Goal: Information Seeking & Learning: Learn about a topic

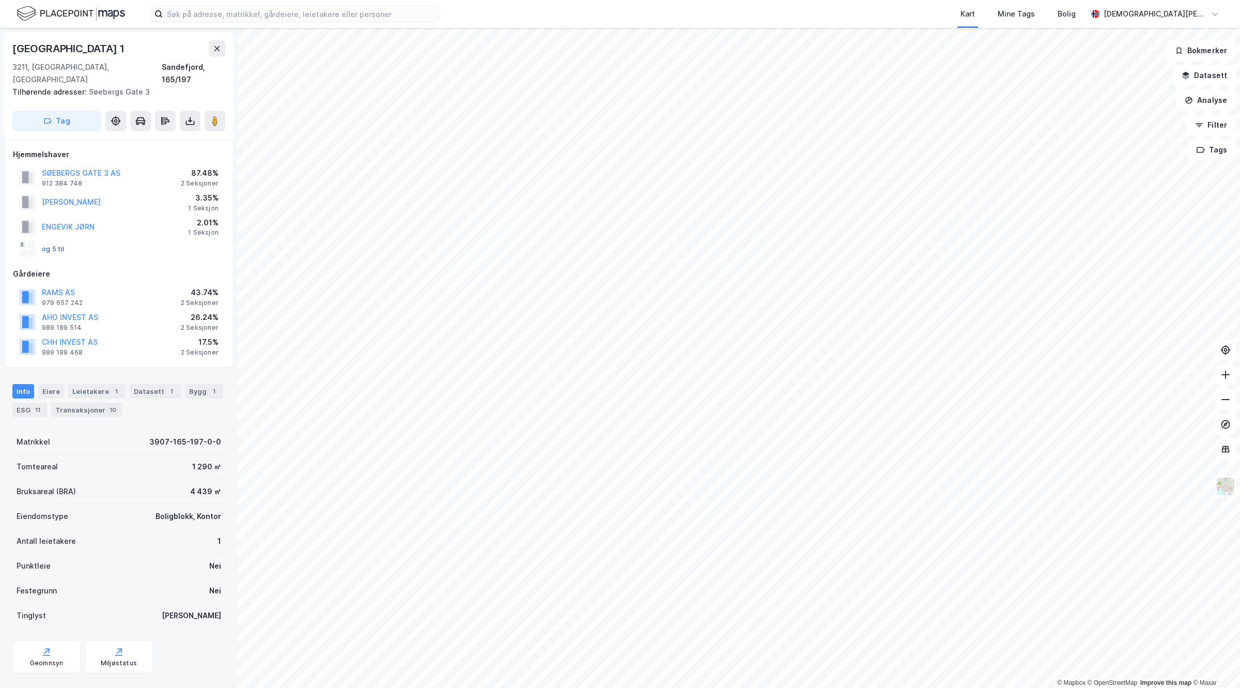
click at [0, 0] on button "og 5 til" at bounding box center [0, 0] width 0 height 0
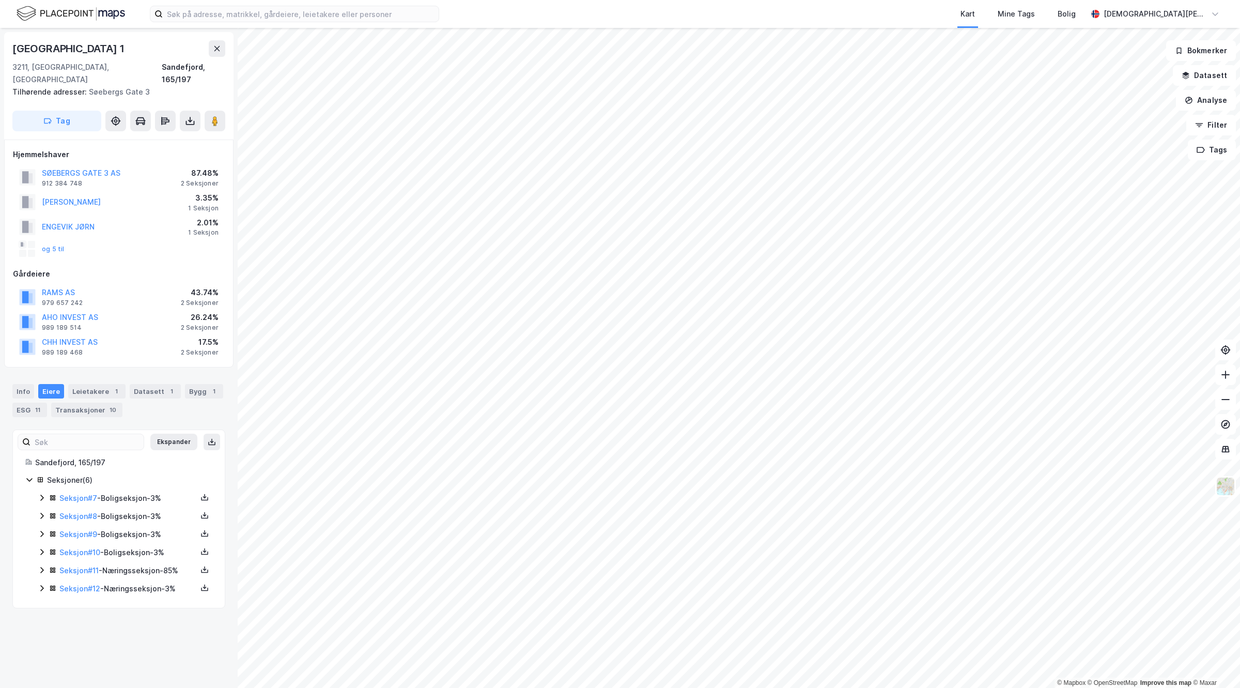
click at [42, 494] on icon at bounding box center [42, 498] width 8 height 8
click at [38, 564] on icon at bounding box center [42, 568] width 8 height 8
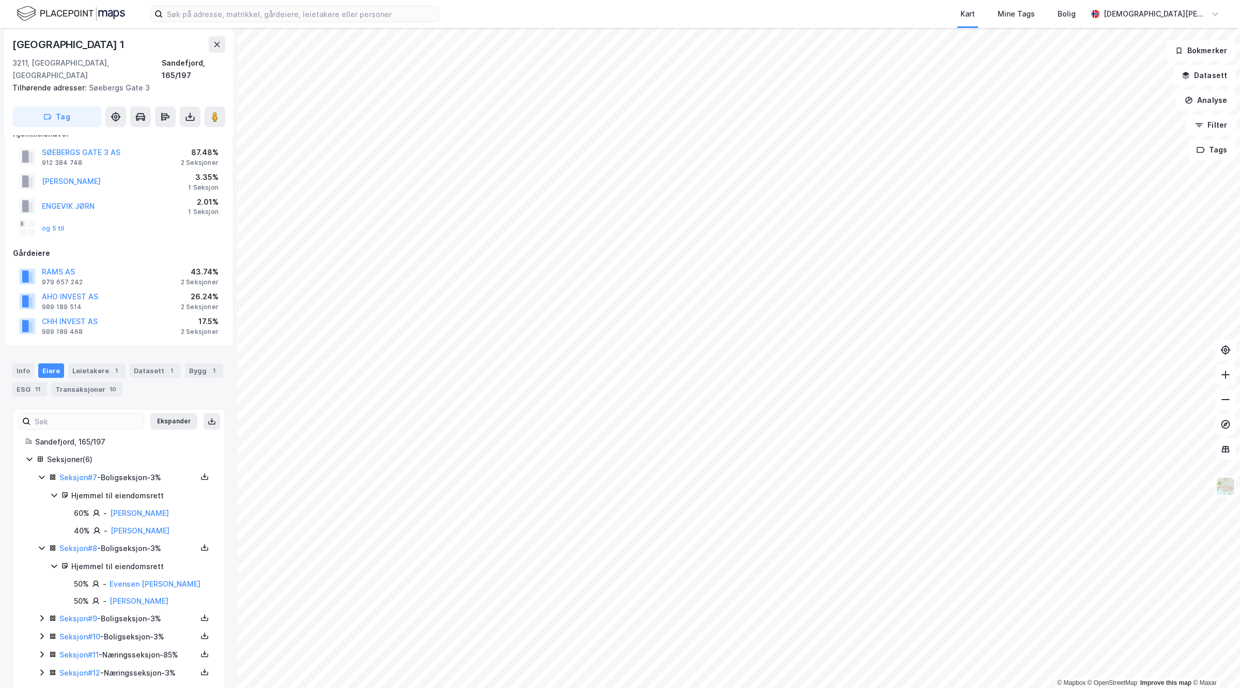
scroll to position [29, 0]
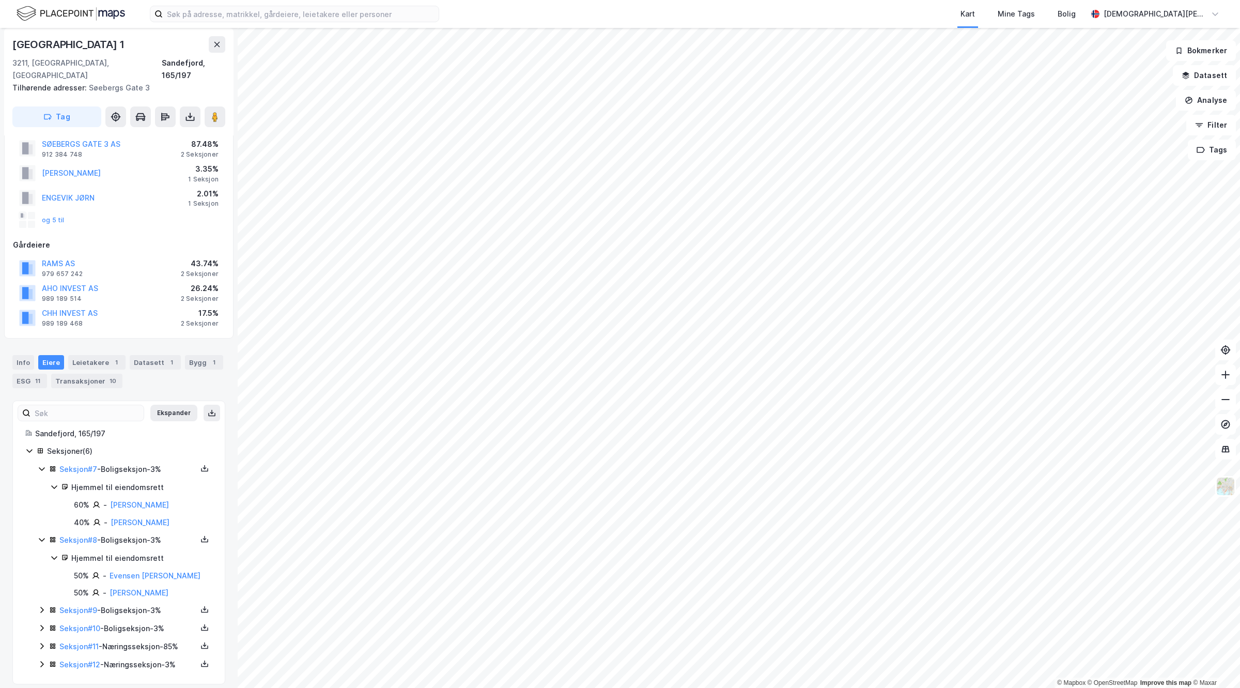
click at [39, 605] on div "Seksjon # 9 - Boligseksjon - 3%" at bounding box center [125, 610] width 175 height 13
click at [40, 609] on icon at bounding box center [42, 611] width 6 height 4
click at [42, 604] on div "Seksjon # 9 - Boligseksjon - 3%" at bounding box center [125, 610] width 175 height 13
click at [42, 609] on icon at bounding box center [42, 611] width 6 height 4
click at [42, 607] on icon at bounding box center [41, 610] width 3 height 6
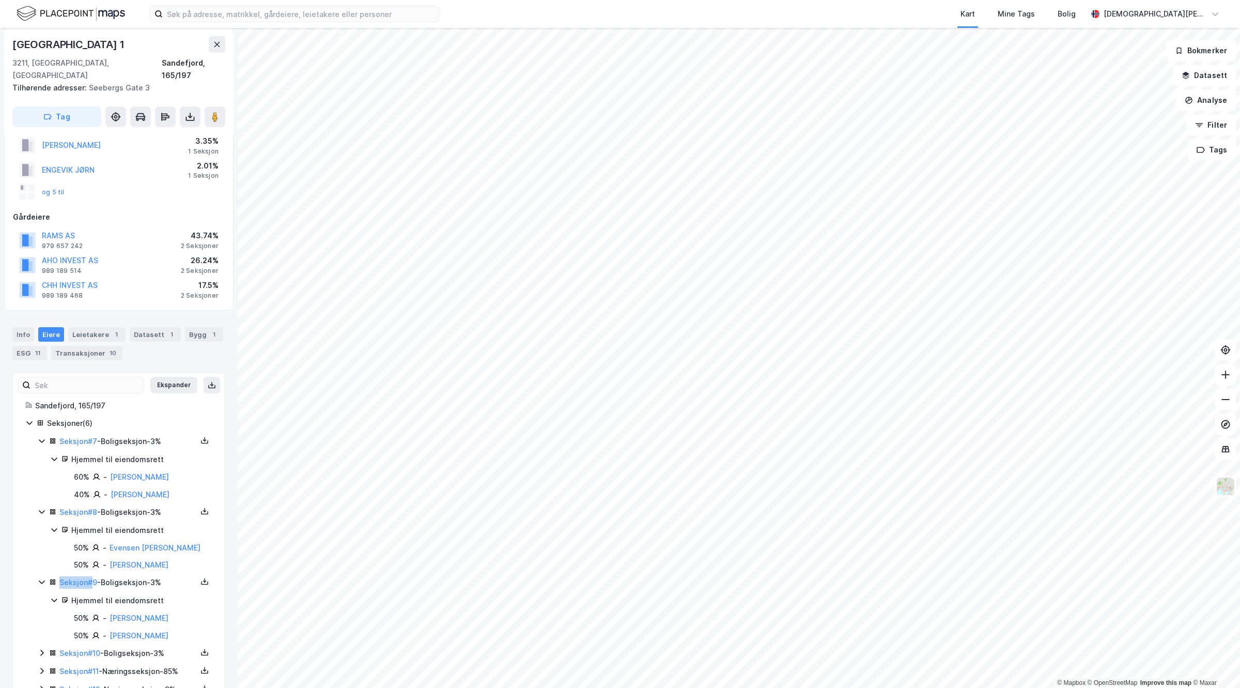
scroll to position [82, 0]
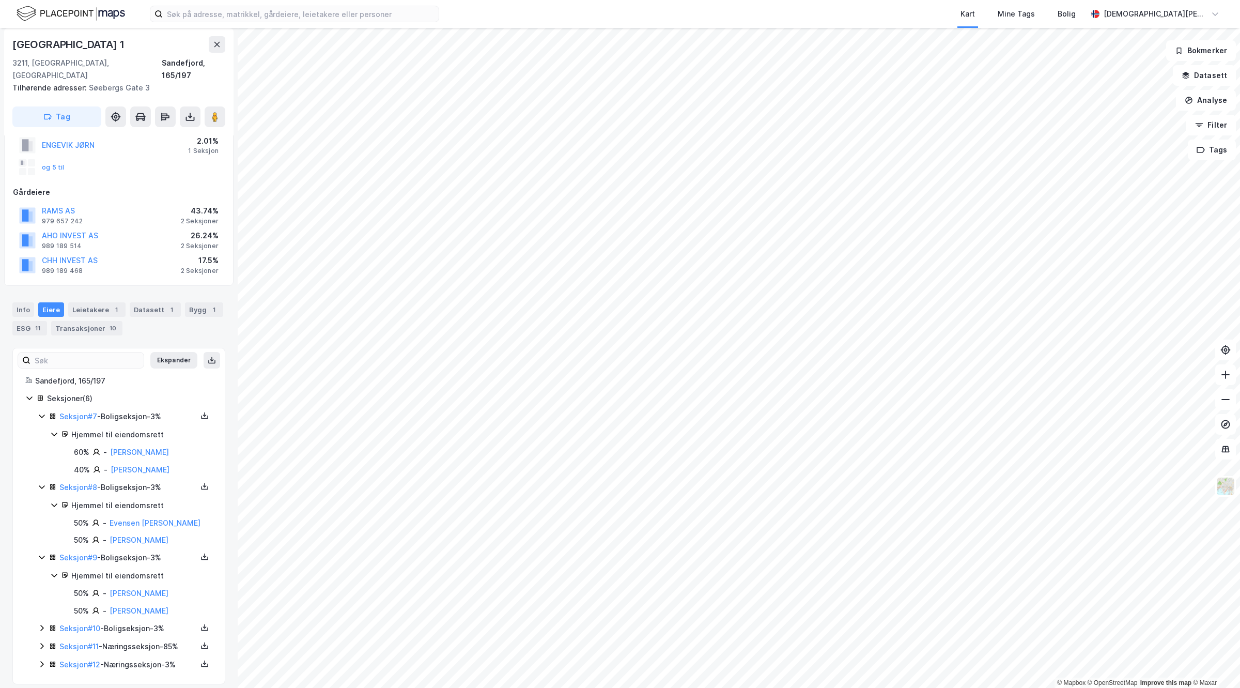
click at [41, 624] on icon at bounding box center [42, 628] width 8 height 8
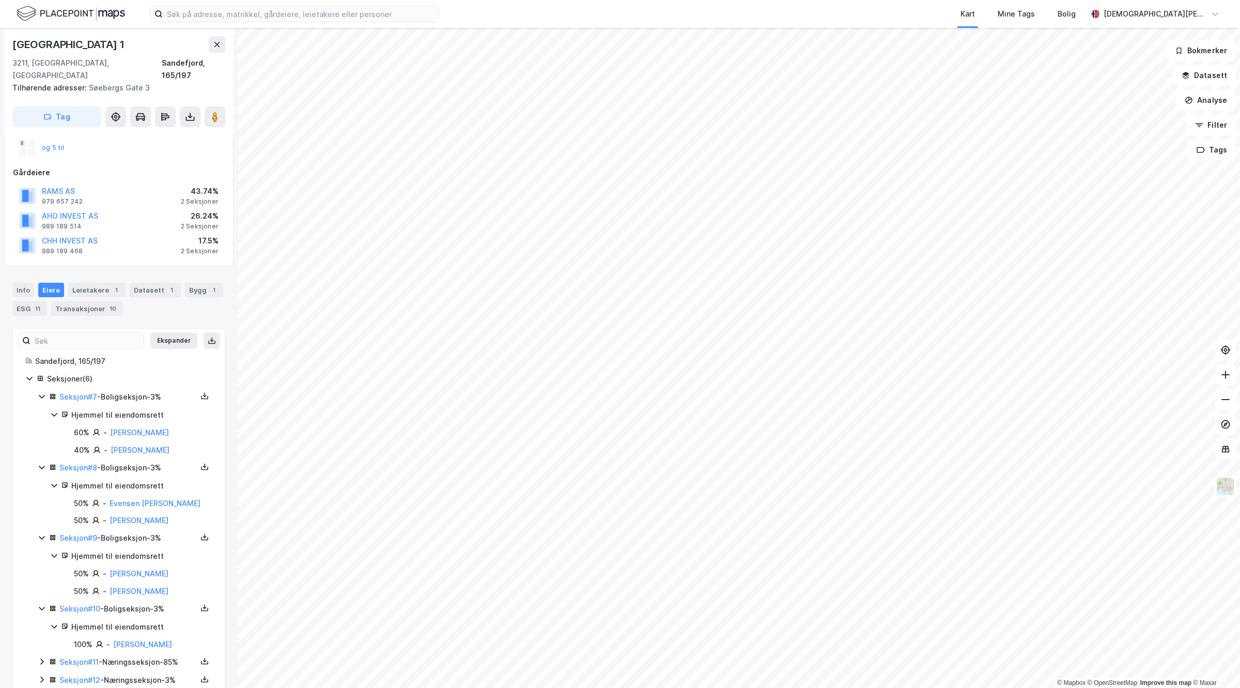
scroll to position [117, 0]
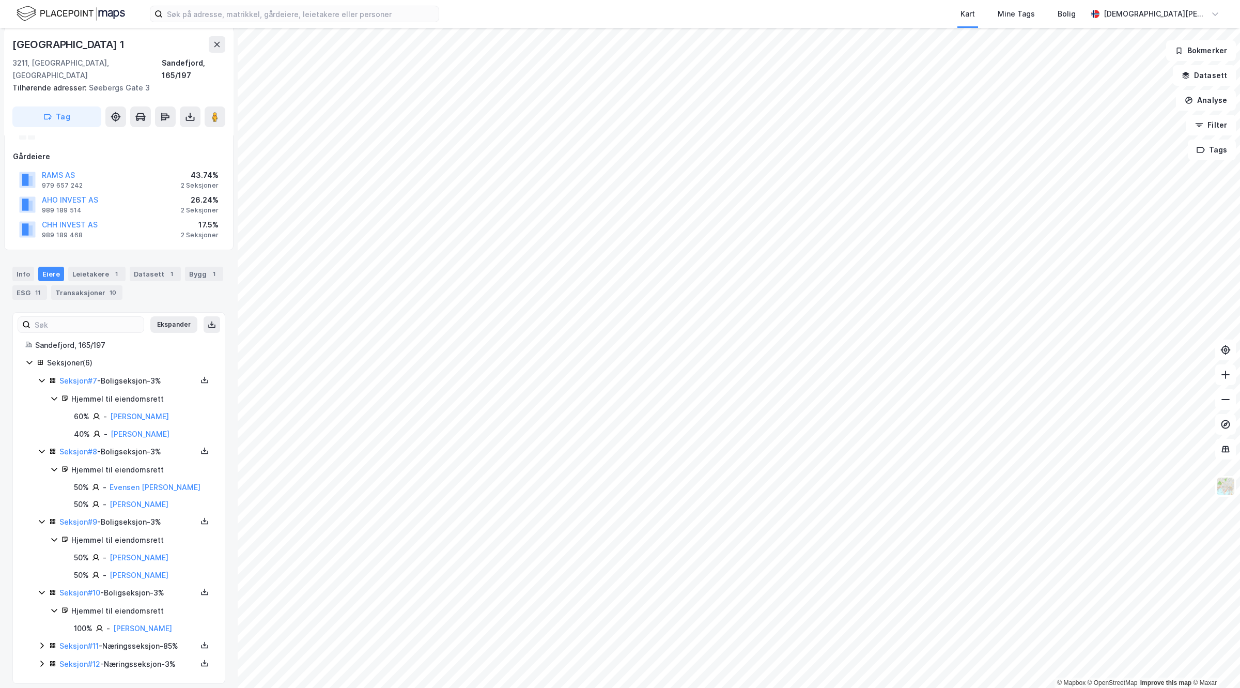
click at [48, 658] on div "Seksjon # 12 - Næringsseksjon - 3%" at bounding box center [125, 664] width 175 height 13
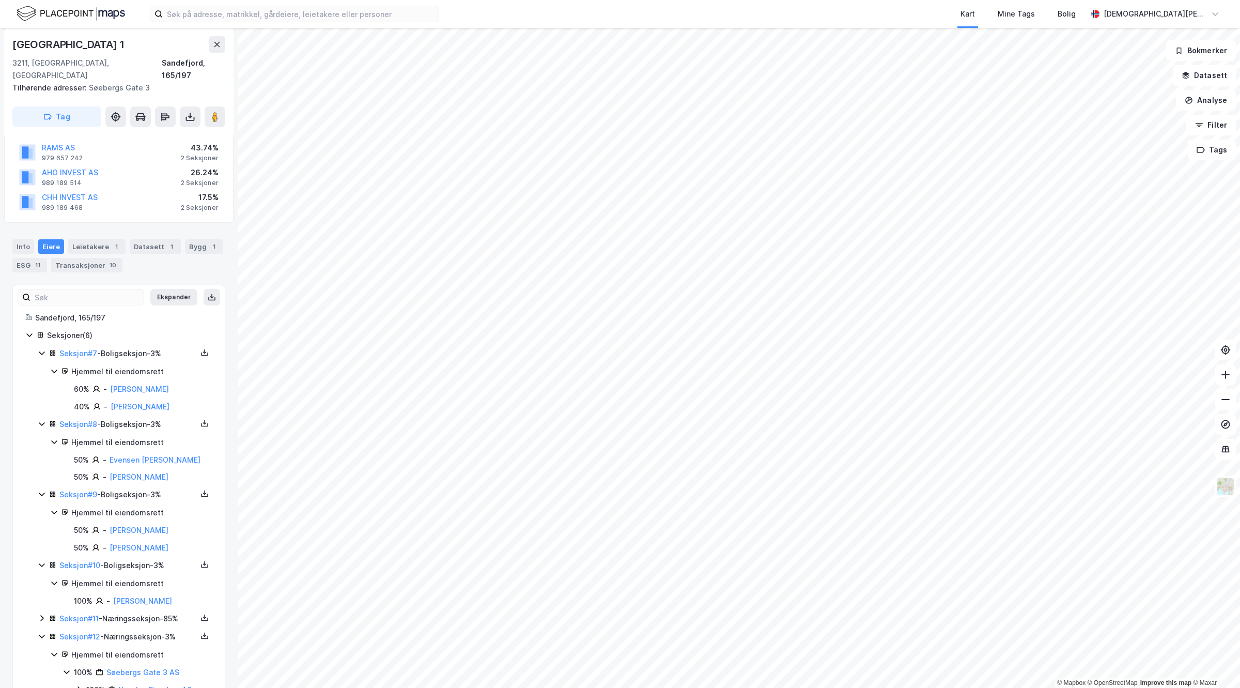
scroll to position [171, 0]
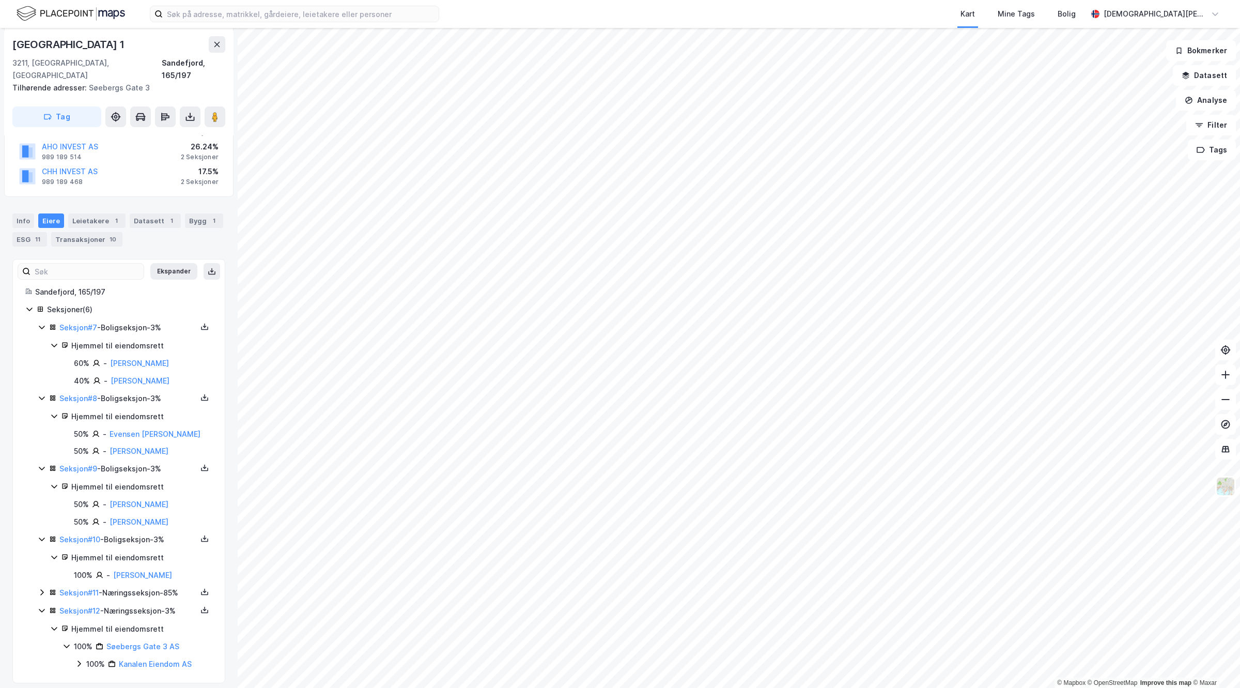
click at [41, 588] on icon at bounding box center [42, 592] width 8 height 8
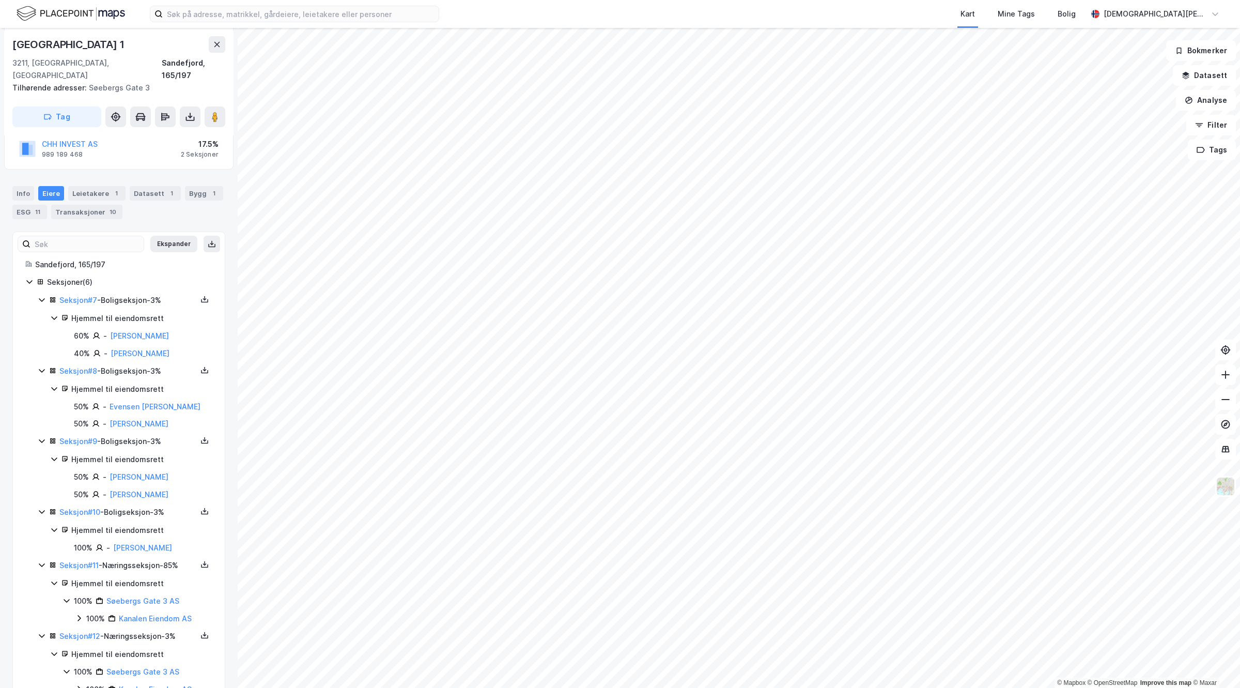
scroll to position [223, 0]
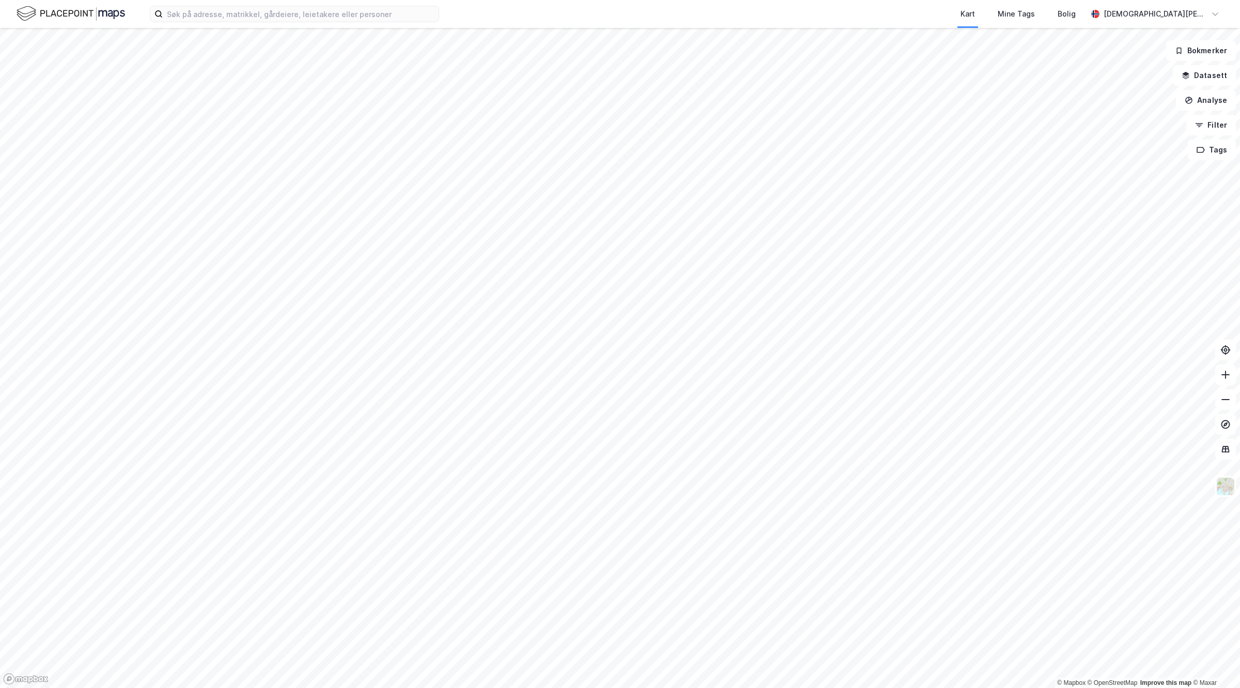
click at [291, 3] on div "Kart Mine Tags Bolig Christian Westad" at bounding box center [620, 14] width 1240 height 28
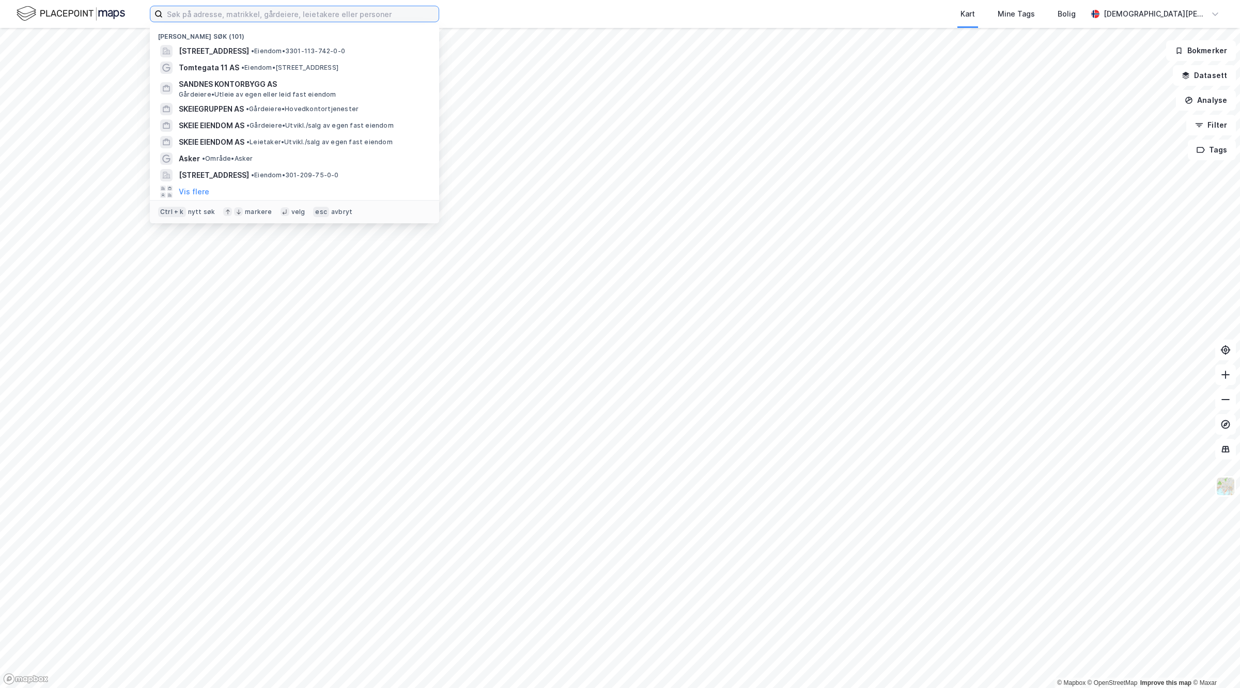
click at [271, 21] on input at bounding box center [301, 14] width 276 height 16
paste input "Skolegata 3"
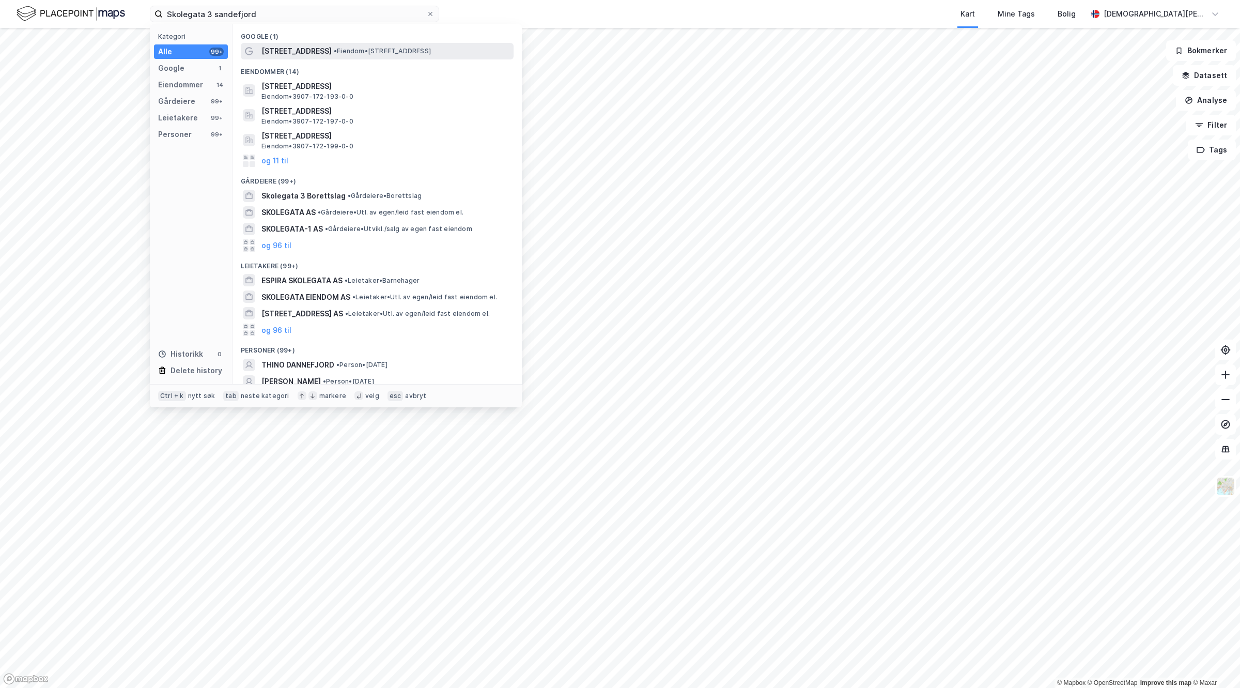
click at [340, 54] on span "• Eiendom • Skolegata 3, 3210 Sandefjord" at bounding box center [382, 51] width 97 height 8
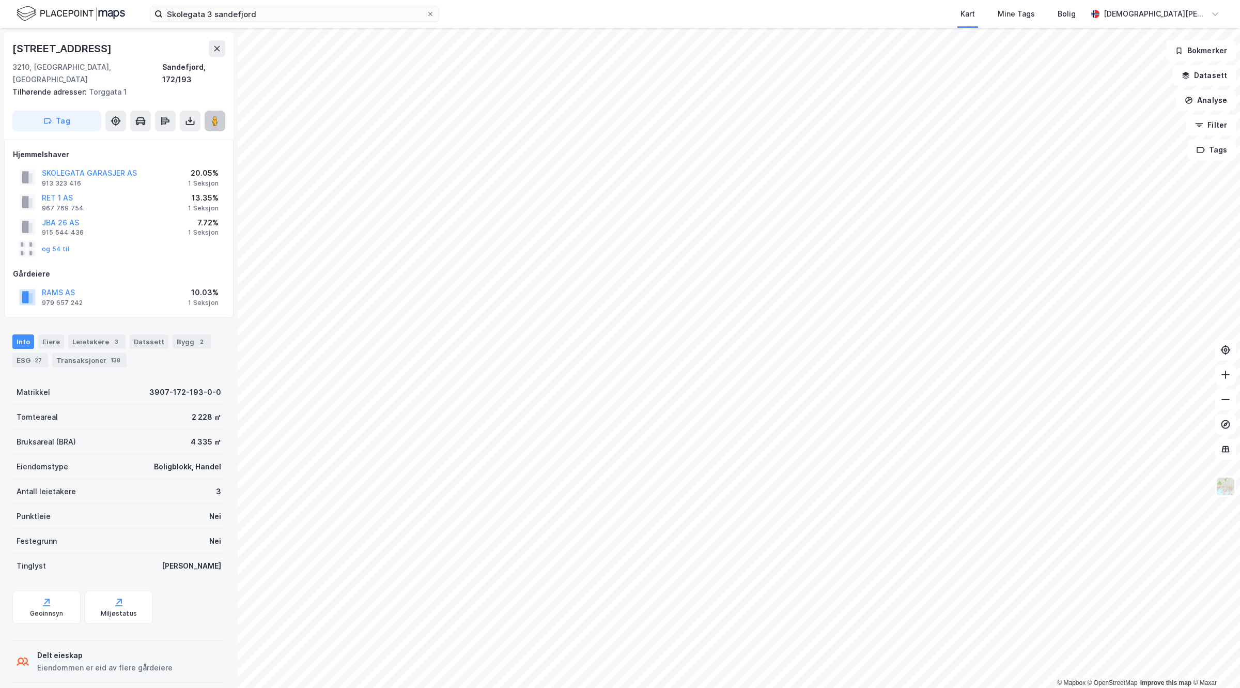
click at [215, 116] on image at bounding box center [215, 121] width 6 height 10
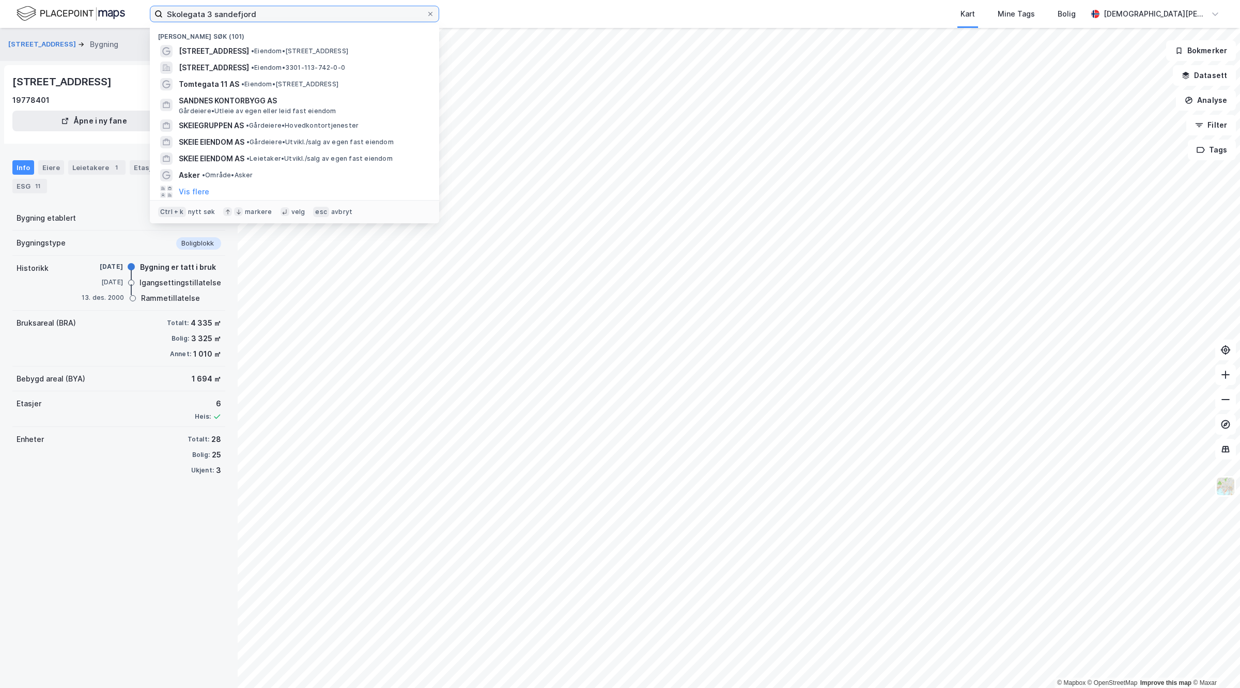
drag, startPoint x: 314, startPoint y: 13, endPoint x: 0, endPoint y: -20, distance: 316.0
click at [0, 0] on html "Skolegata 3 sandefjord Nylige søk (101) Skolegata 3 • Eiendom • Skolegata 3, 32…" at bounding box center [620, 344] width 1240 height 688
paste input "garasjer AS"
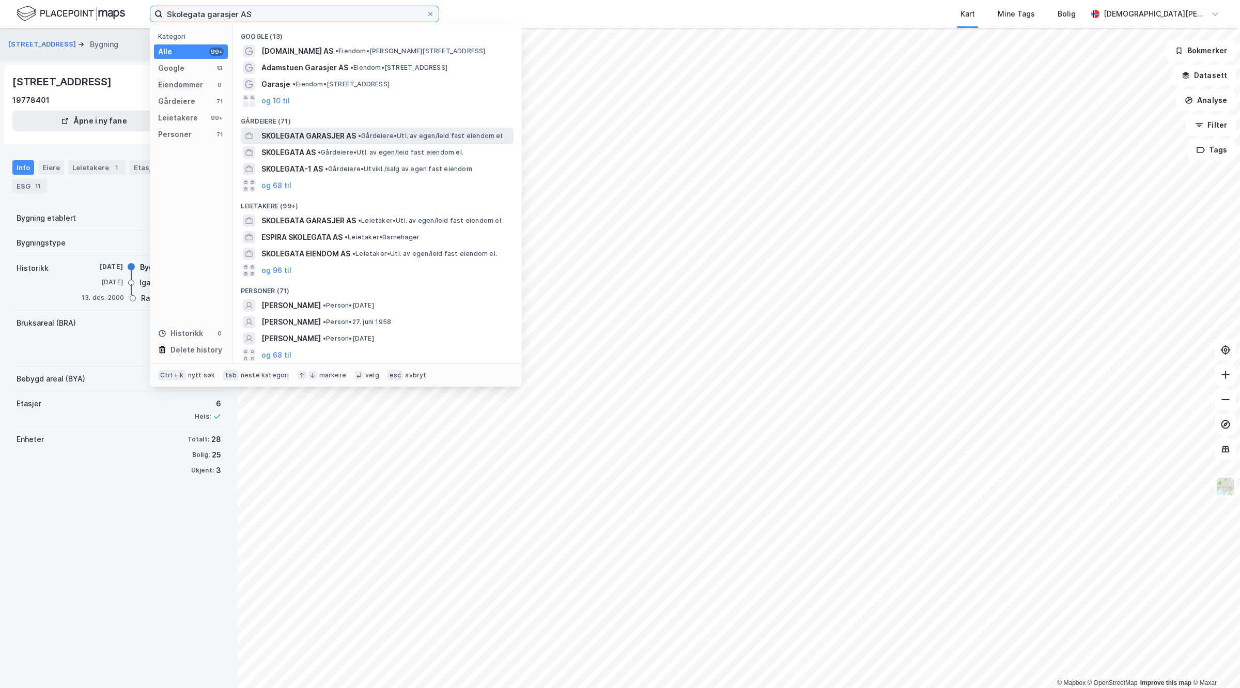
type input "Skolegata garasjer AS"
click at [329, 139] on span "SKOLEGATA GARASJER AS" at bounding box center [309, 136] width 95 height 12
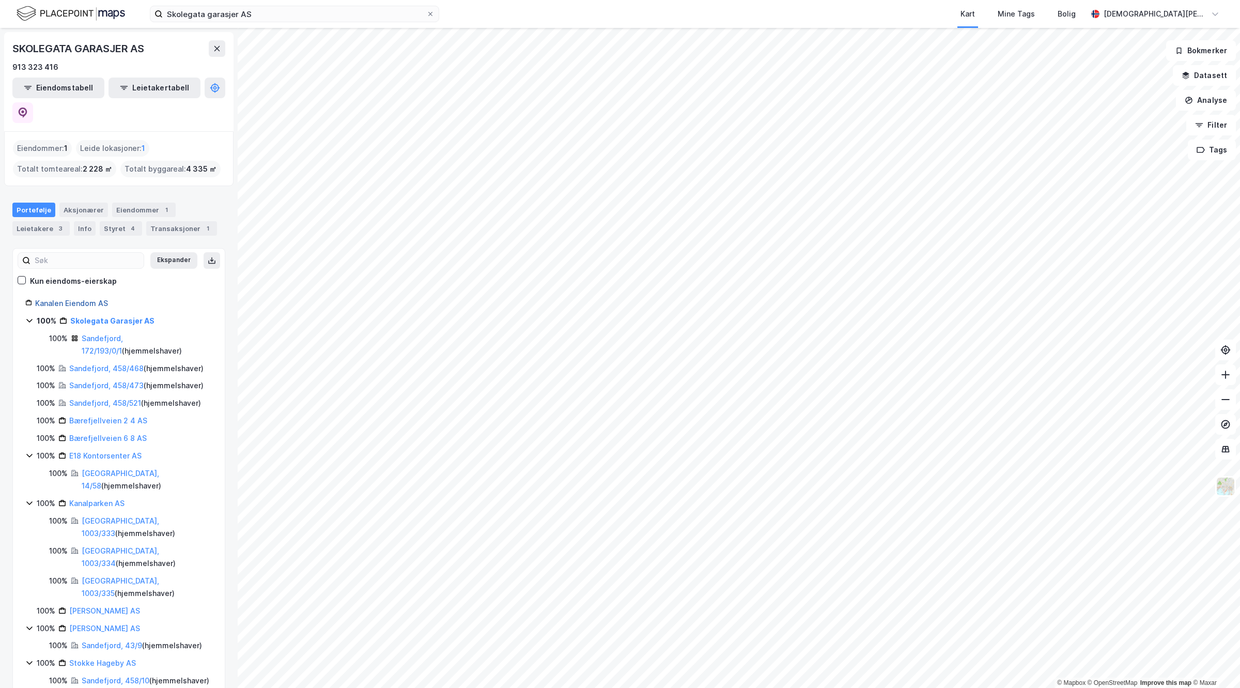
click at [81, 299] on link "Kanalen Eiendom AS" at bounding box center [71, 303] width 73 height 9
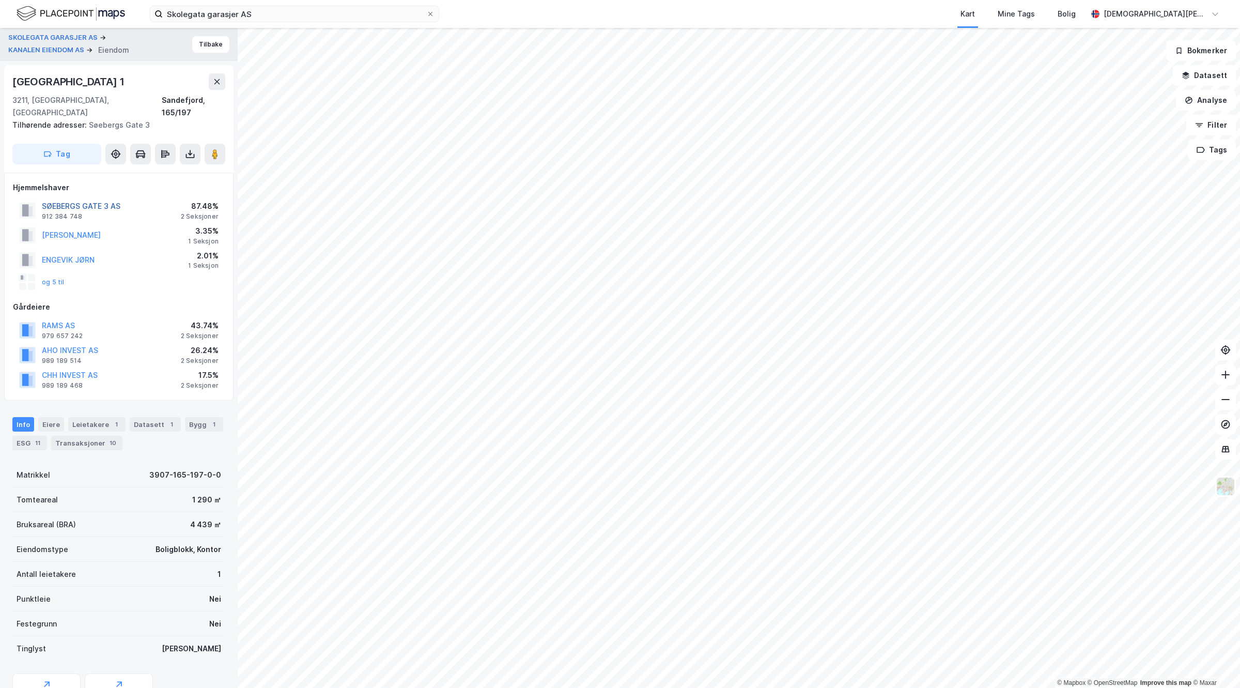
click at [0, 0] on button "SØEBERGS GATE 3 AS" at bounding box center [0, 0] width 0 height 0
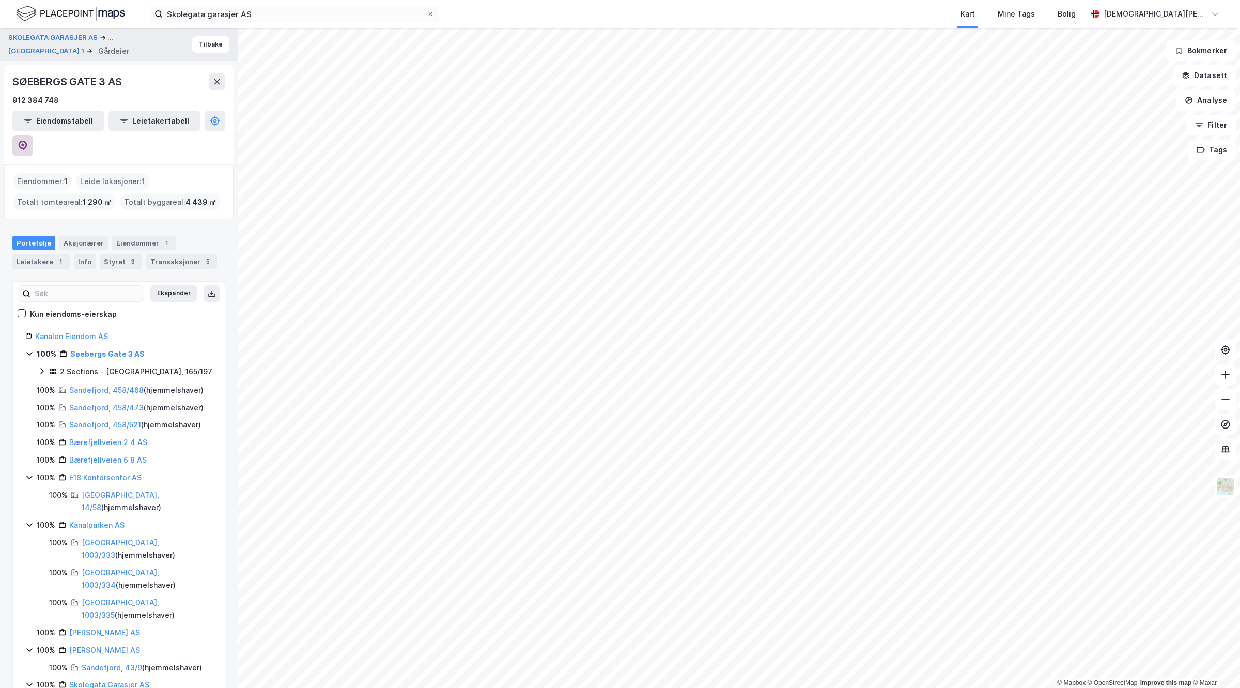
click at [27, 141] on icon at bounding box center [23, 146] width 9 height 10
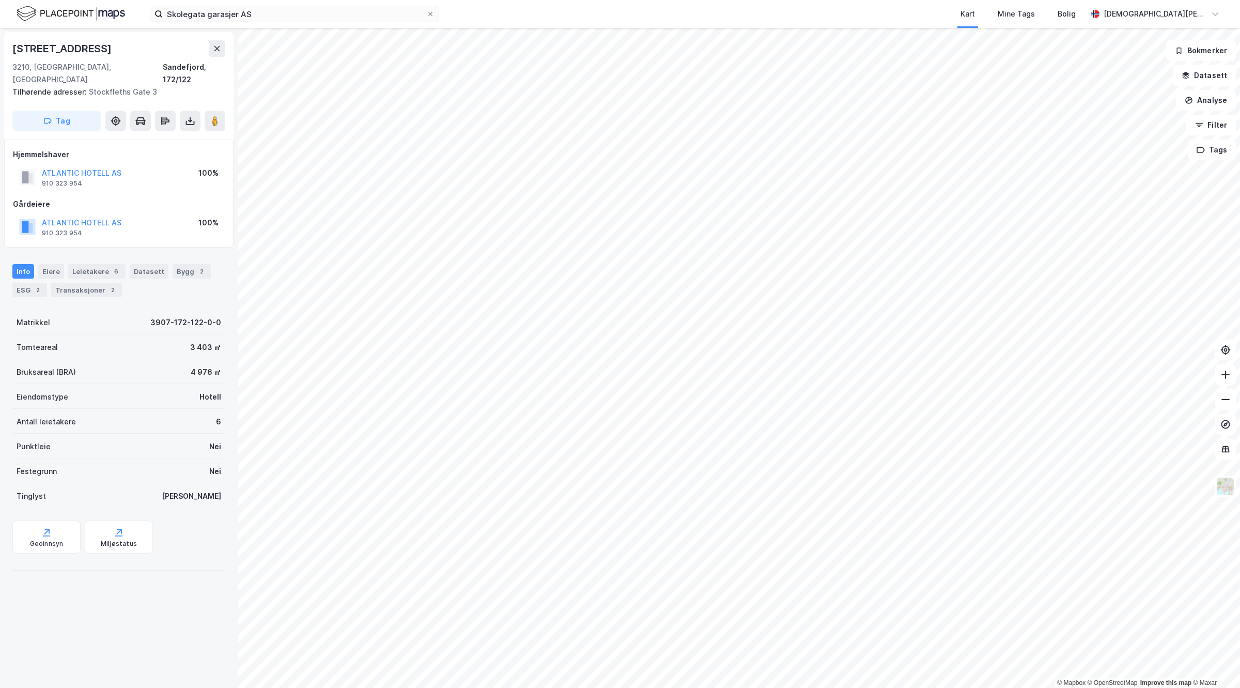
click at [95, 167] on div "ATLANTIC HOTELL AS" at bounding box center [82, 173] width 80 height 12
click at [0, 0] on button "ATLANTIC HOTELL AS" at bounding box center [0, 0] width 0 height 0
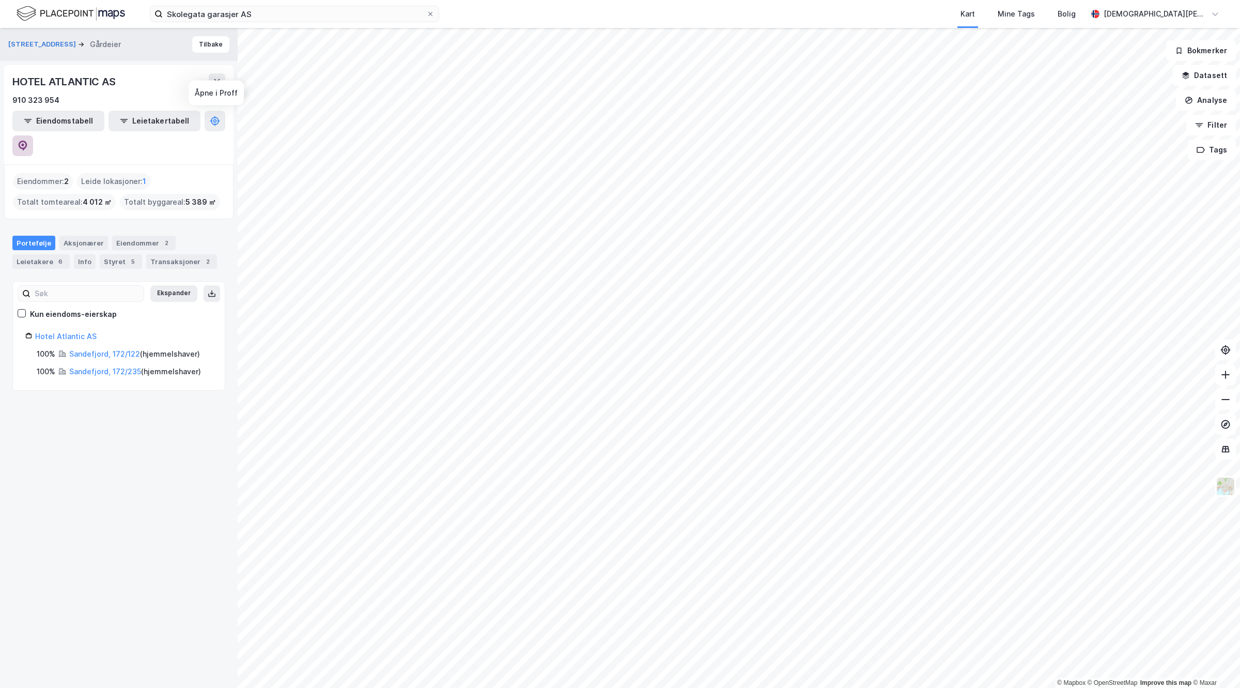
click at [28, 141] on icon at bounding box center [23, 146] width 10 height 10
